Goal: Information Seeking & Learning: Learn about a topic

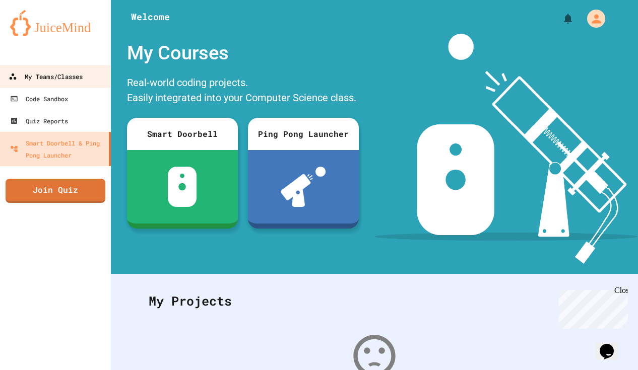
click at [43, 72] on div "My Teams/Classes" at bounding box center [46, 77] width 74 height 13
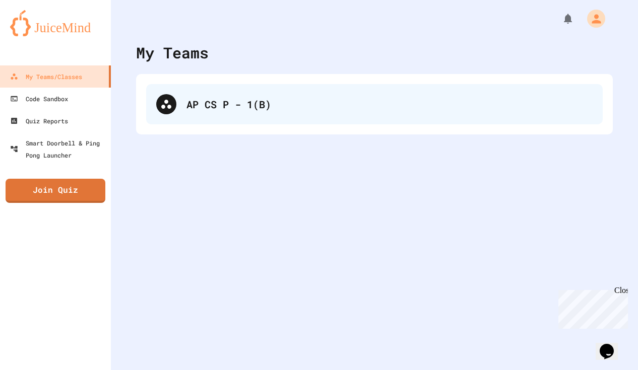
click at [210, 115] on div "AP CS P - 1(B)" at bounding box center [374, 104] width 456 height 40
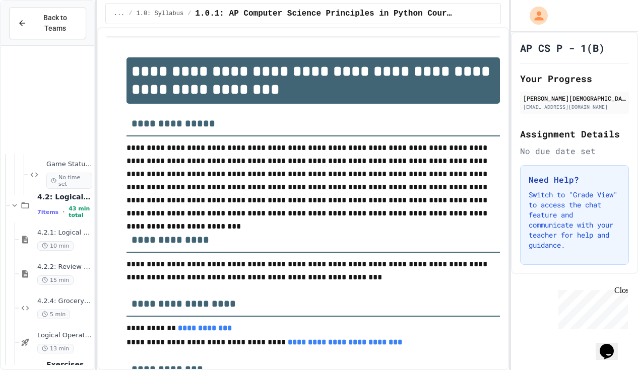
scroll to position [4629, 0]
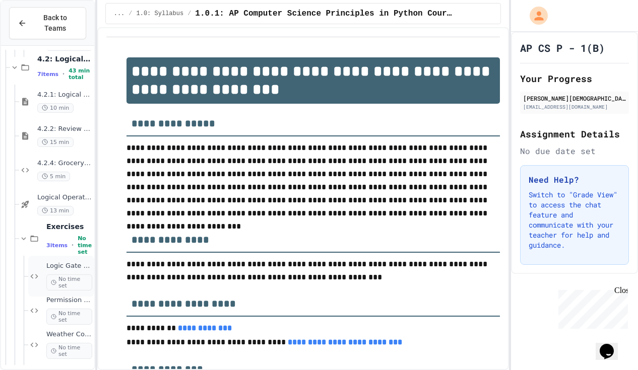
click at [71, 276] on span "No time set" at bounding box center [69, 282] width 46 height 16
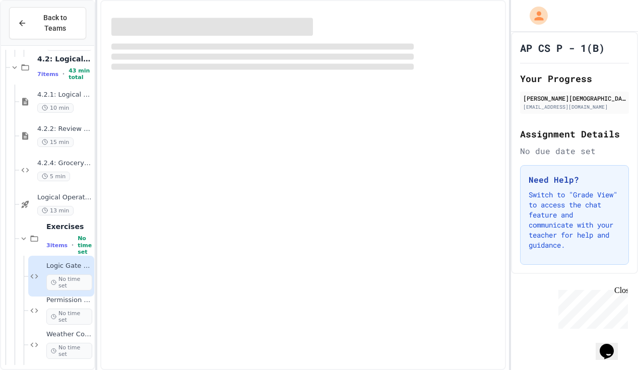
scroll to position [4616, 0]
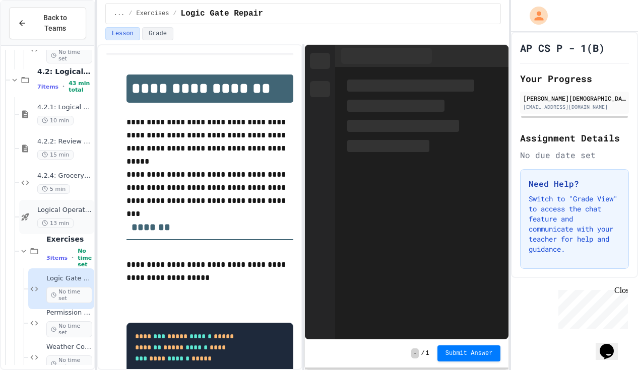
click at [77, 218] on div "Logical Operators - Quiz 13 min" at bounding box center [64, 217] width 55 height 22
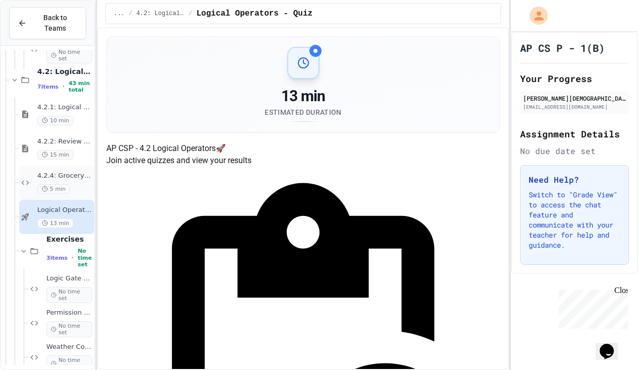
click at [67, 180] on div "4.2.4: Grocery List 5 min" at bounding box center [64, 183] width 55 height 22
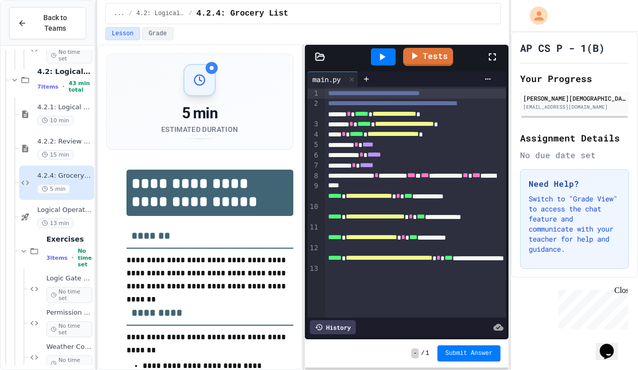
click at [390, 66] on div at bounding box center [383, 56] width 35 height 27
click at [420, 42] on div "Lesson Grade" at bounding box center [303, 35] width 412 height 17
click at [420, 43] on div "Lesson Grade" at bounding box center [303, 35] width 412 height 17
click at [420, 57] on icon at bounding box center [414, 55] width 12 height 13
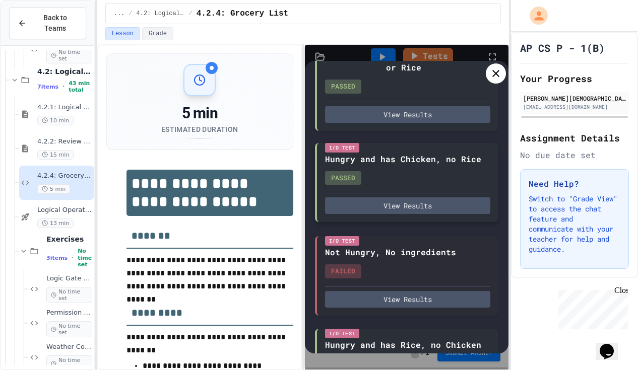
scroll to position [182, 0]
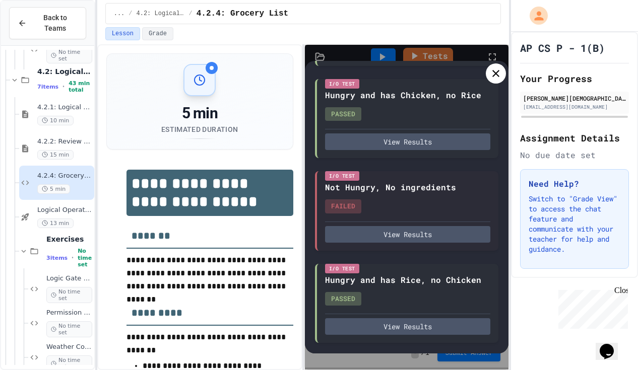
click at [488, 80] on div at bounding box center [495, 73] width 20 height 20
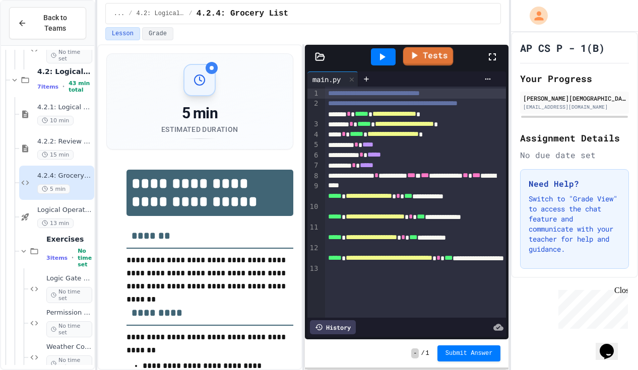
click at [391, 52] on div at bounding box center [383, 56] width 25 height 17
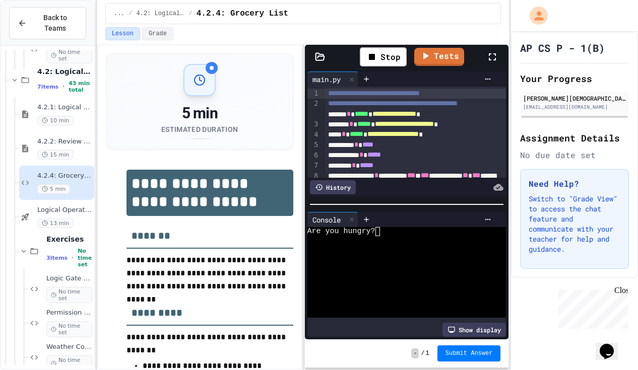
click at [410, 251] on div at bounding box center [402, 249] width 190 height 9
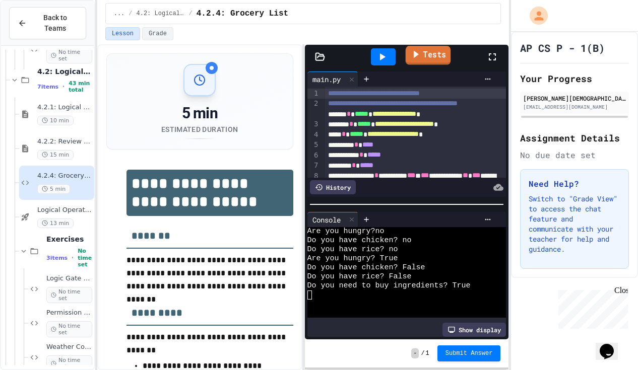
click at [436, 57] on link "Tests" at bounding box center [427, 55] width 45 height 19
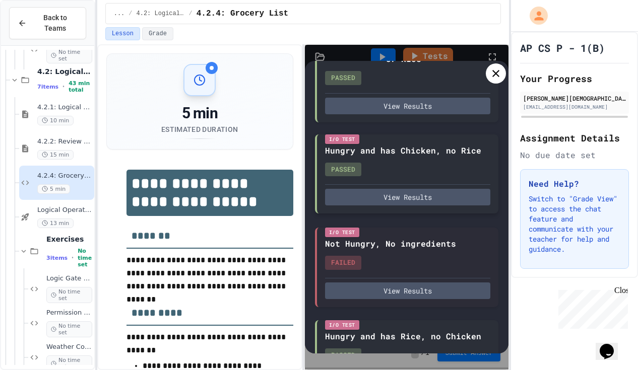
scroll to position [143, 0]
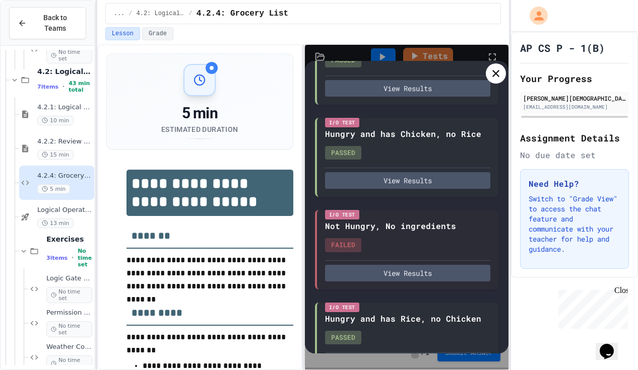
click at [490, 70] on icon at bounding box center [496, 73] width 12 height 12
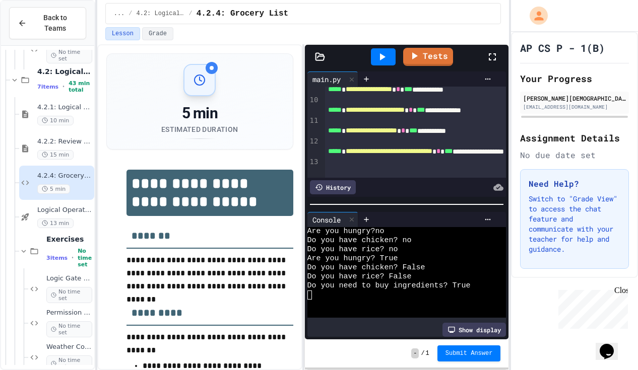
scroll to position [109, 0]
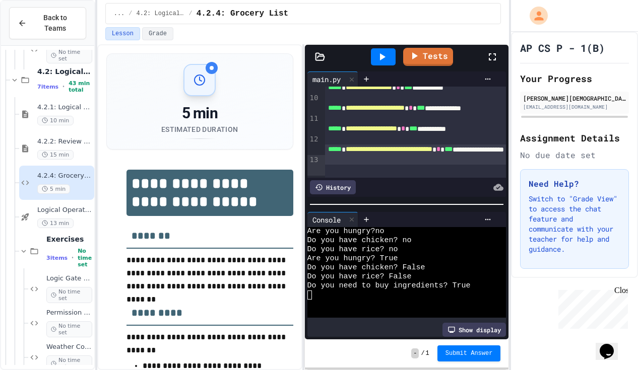
click at [390, 165] on div "**********" at bounding box center [415, 155] width 181 height 21
click at [486, 165] on div "**********" at bounding box center [415, 155] width 181 height 21
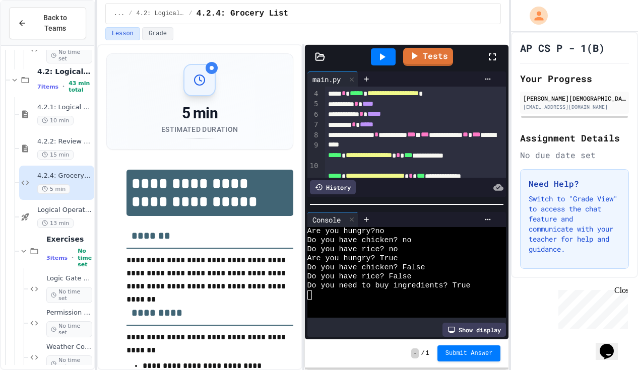
scroll to position [32, 0]
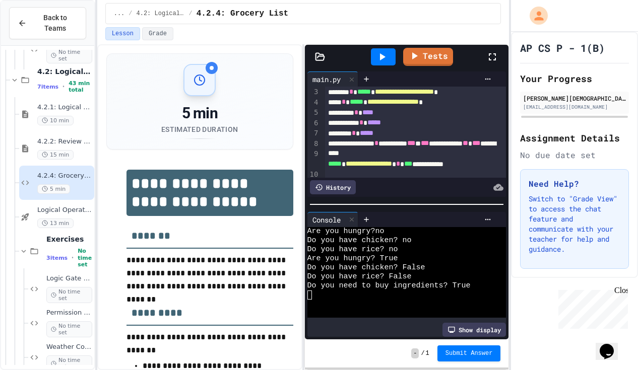
click at [405, 118] on div "********* * ****" at bounding box center [415, 113] width 181 height 10
click at [434, 55] on link "Tests" at bounding box center [427, 55] width 49 height 19
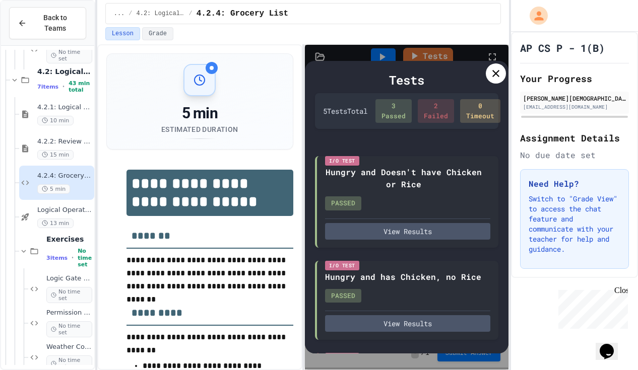
click at [497, 76] on icon at bounding box center [496, 73] width 12 height 12
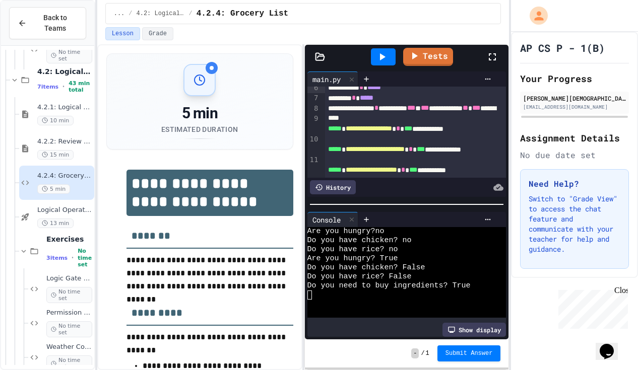
scroll to position [68, 0]
click at [459, 350] on span "Submit Answer" at bounding box center [468, 353] width 47 height 8
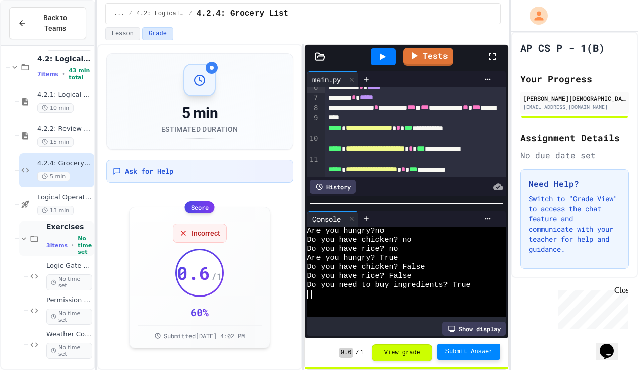
click at [72, 242] on span "•" at bounding box center [73, 245] width 2 height 8
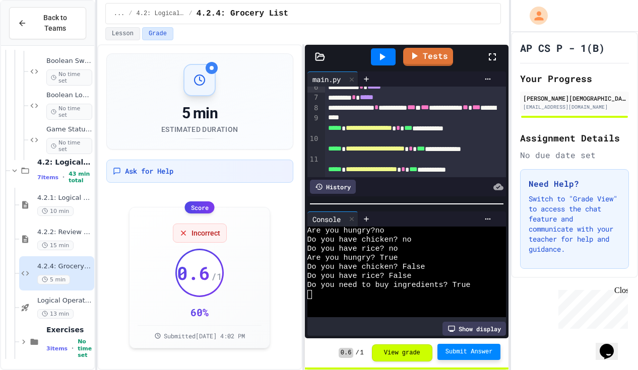
scroll to position [4513, 0]
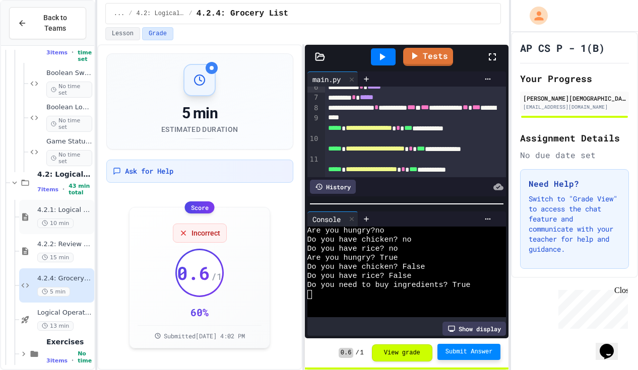
click at [75, 226] on div "10 min" at bounding box center [64, 224] width 55 height 10
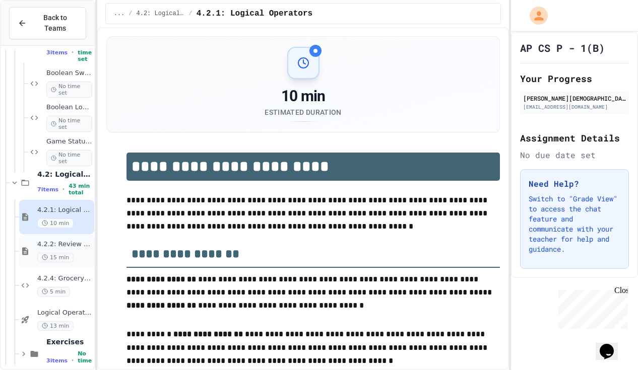
click at [75, 258] on div "15 min" at bounding box center [64, 258] width 55 height 10
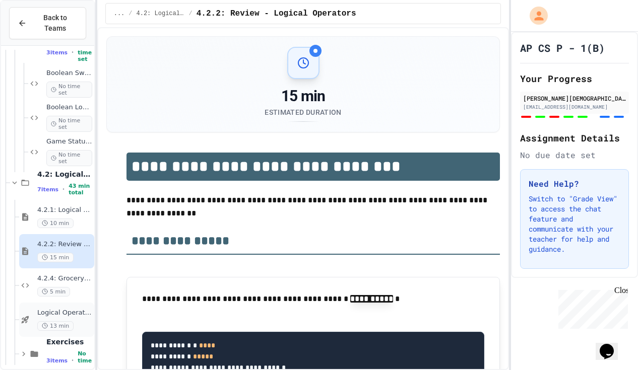
click at [71, 325] on span "13 min" at bounding box center [55, 326] width 36 height 10
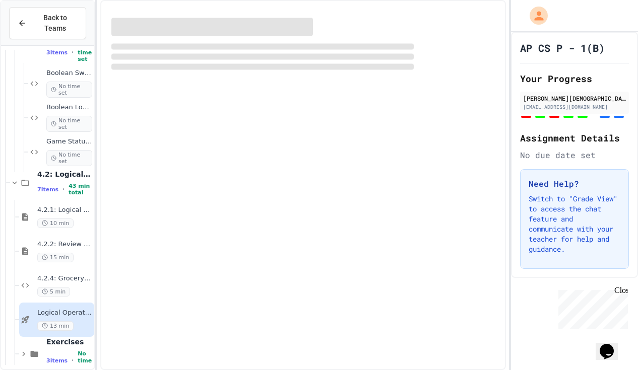
scroll to position [4526, 0]
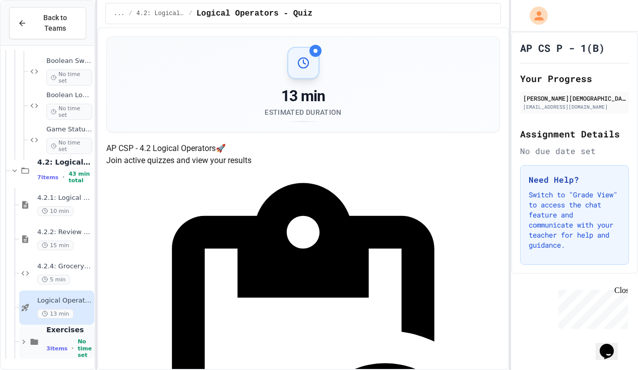
click at [64, 359] on div "Exercises 3 items • No time set" at bounding box center [56, 342] width 75 height 34
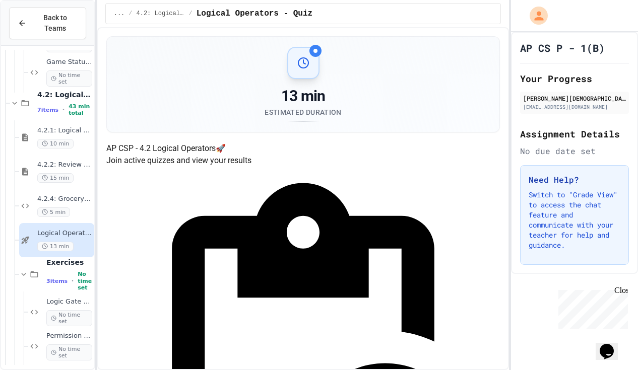
scroll to position [4595, 0]
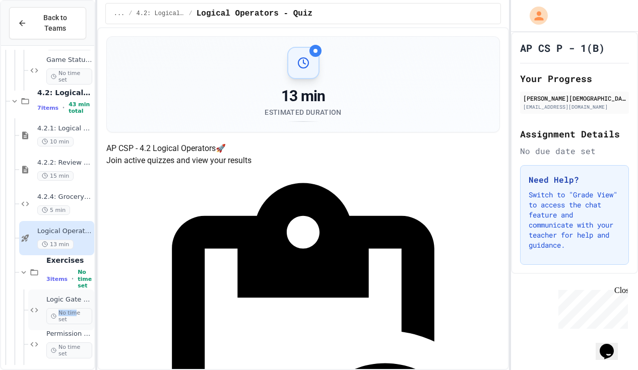
click at [75, 316] on span "No time set" at bounding box center [69, 316] width 46 height 16
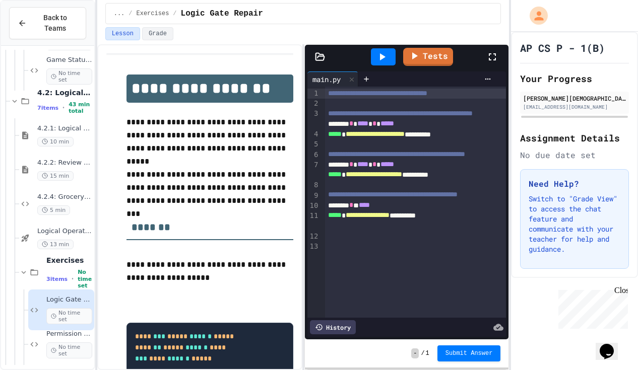
click at [248, 204] on p "**********" at bounding box center [209, 187] width 167 height 39
click at [434, 55] on link "Tests" at bounding box center [428, 55] width 50 height 19
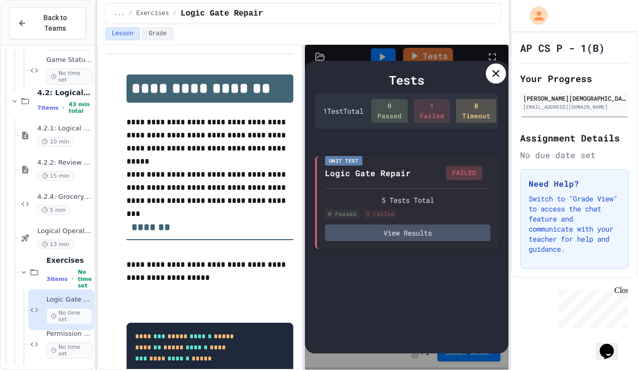
click at [496, 74] on icon at bounding box center [495, 73] width 7 height 7
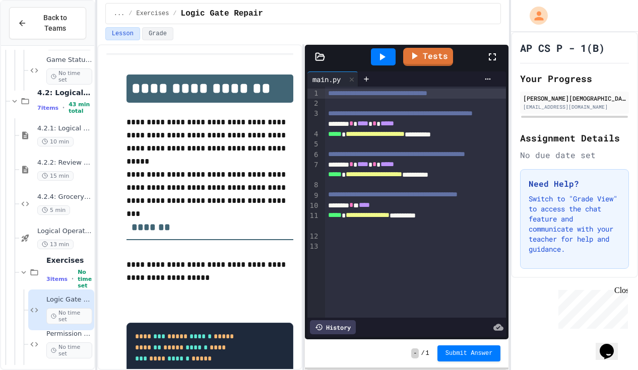
click at [389, 63] on div at bounding box center [383, 56] width 25 height 17
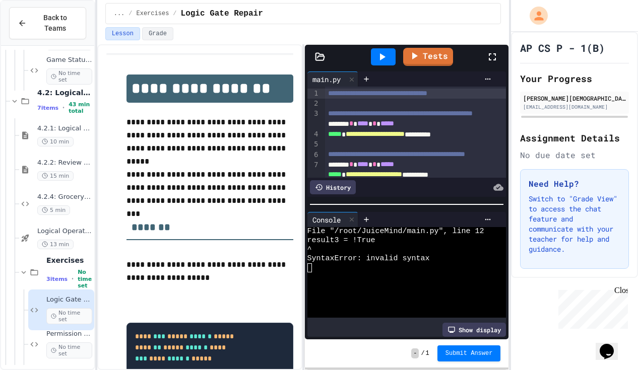
scroll to position [77, 0]
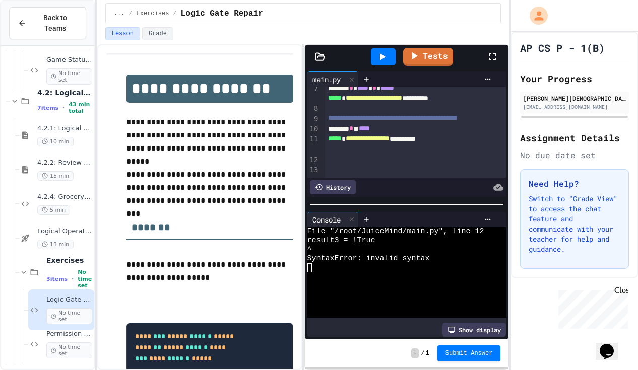
click at [434, 144] on div "**********" at bounding box center [415, 139] width 181 height 10
click at [370, 132] on span "****" at bounding box center [364, 128] width 11 height 7
click at [376, 49] on div at bounding box center [383, 56] width 25 height 17
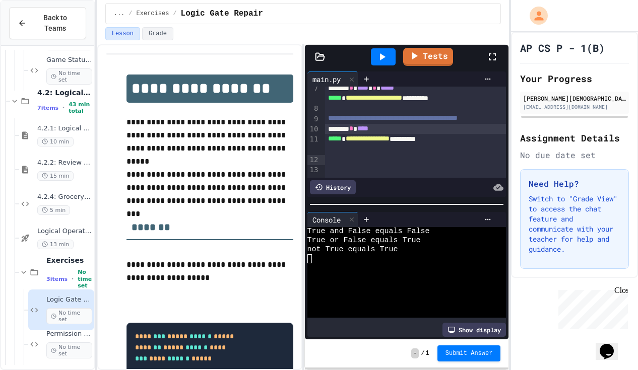
click at [424, 46] on div "Tests" at bounding box center [411, 56] width 152 height 27
click at [423, 47] on div "Tests" at bounding box center [411, 56] width 152 height 27
click at [419, 51] on icon at bounding box center [414, 55] width 12 height 13
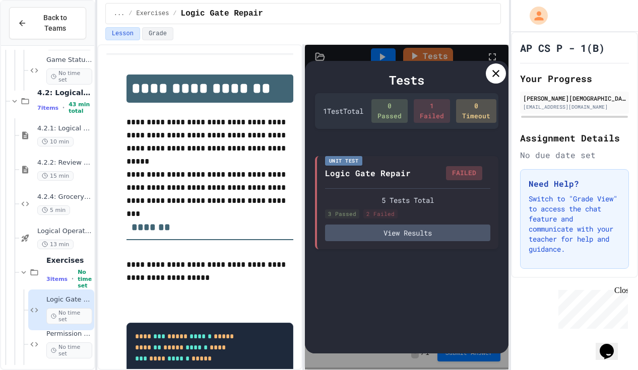
click at [498, 72] on icon at bounding box center [495, 73] width 7 height 7
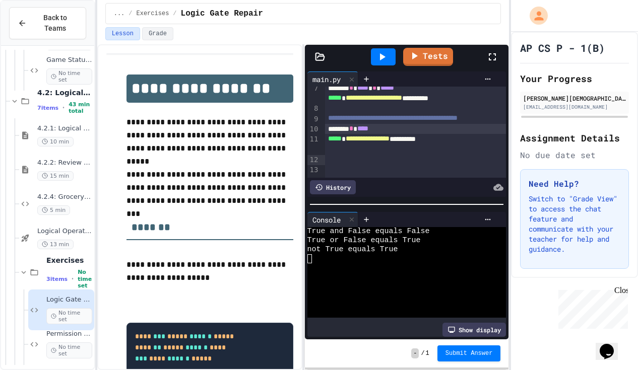
scroll to position [49, 0]
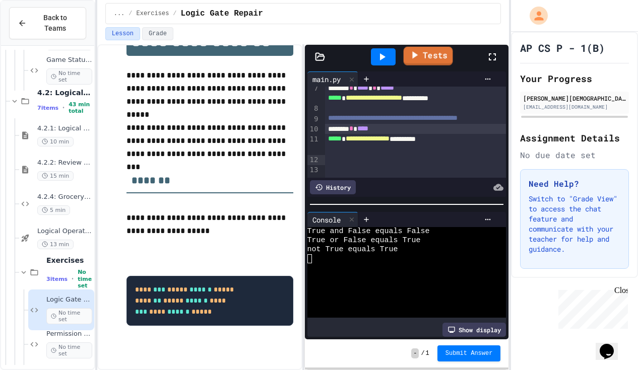
click at [418, 59] on icon at bounding box center [414, 55] width 12 height 13
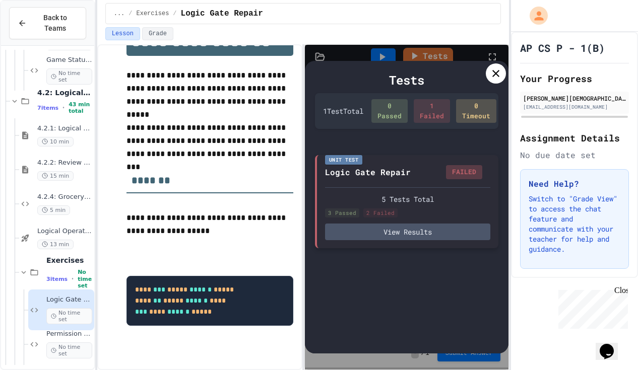
click at [423, 207] on div "5 Tests Total 3 Passed 2 Failed" at bounding box center [408, 206] width 166 height 24
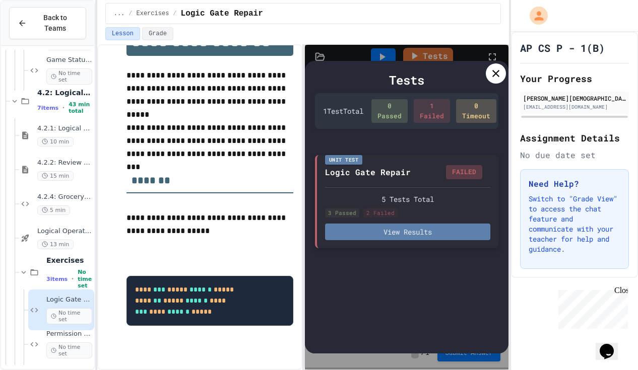
click at [410, 238] on button "View Results" at bounding box center [408, 232] width 166 height 17
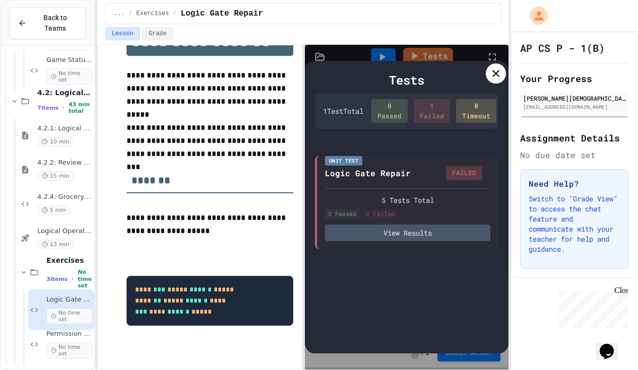
click at [488, 75] on div at bounding box center [495, 73] width 20 height 20
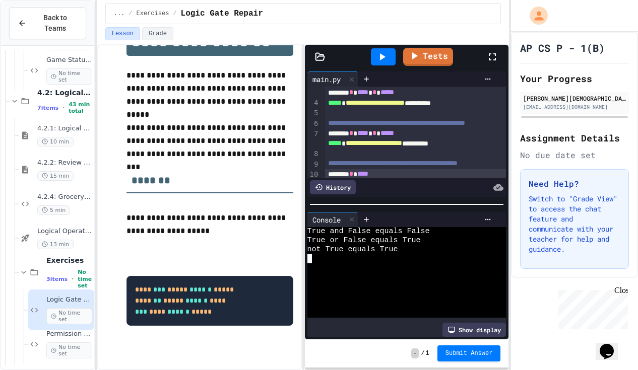
scroll to position [77, 0]
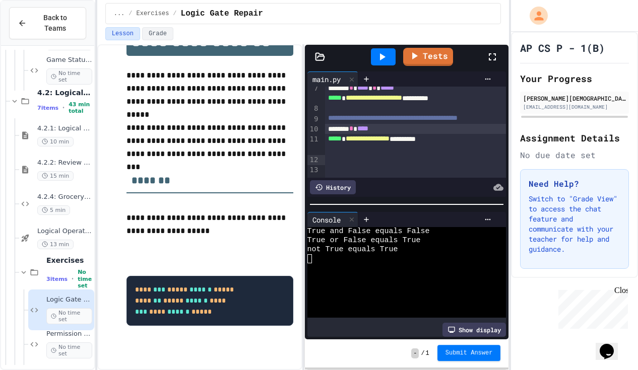
click at [488, 349] on span "Submit Answer" at bounding box center [468, 353] width 47 height 8
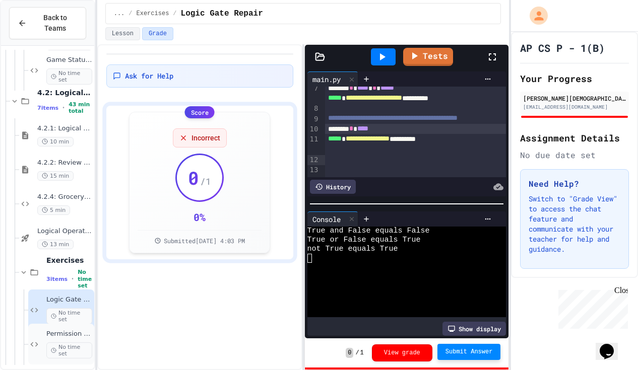
click at [65, 347] on span "No time set" at bounding box center [69, 350] width 46 height 16
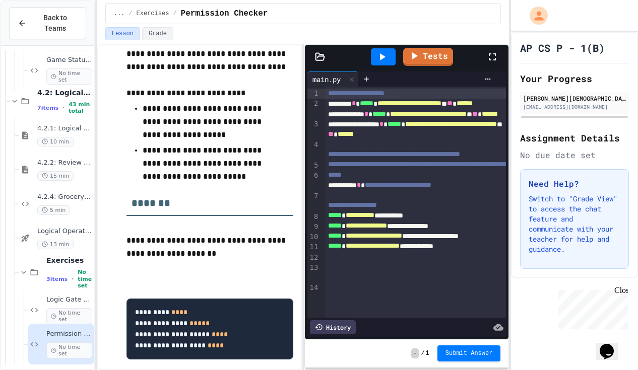
scroll to position [112, 0]
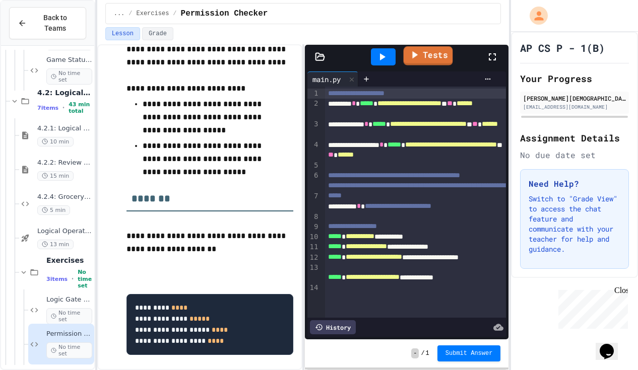
click at [420, 56] on icon at bounding box center [414, 54] width 12 height 13
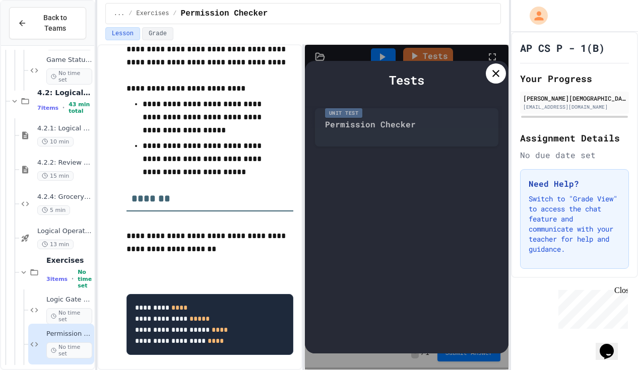
click at [495, 78] on icon at bounding box center [496, 73] width 12 height 12
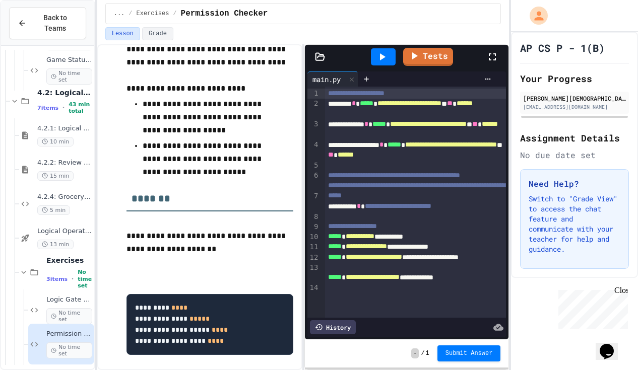
click at [391, 55] on div at bounding box center [383, 56] width 25 height 17
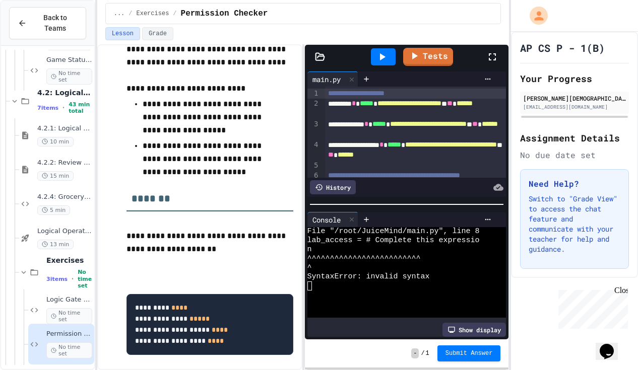
scroll to position [2, 0]
